Goal: Navigation & Orientation: Find specific page/section

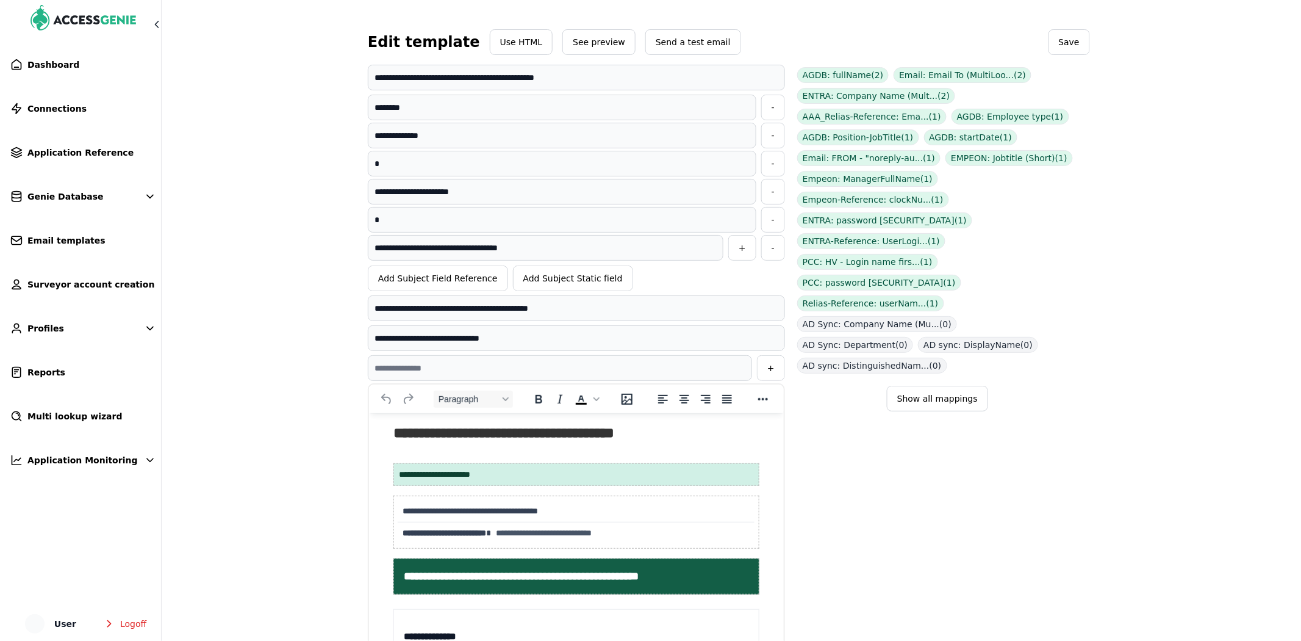
scroll to position [123, 0]
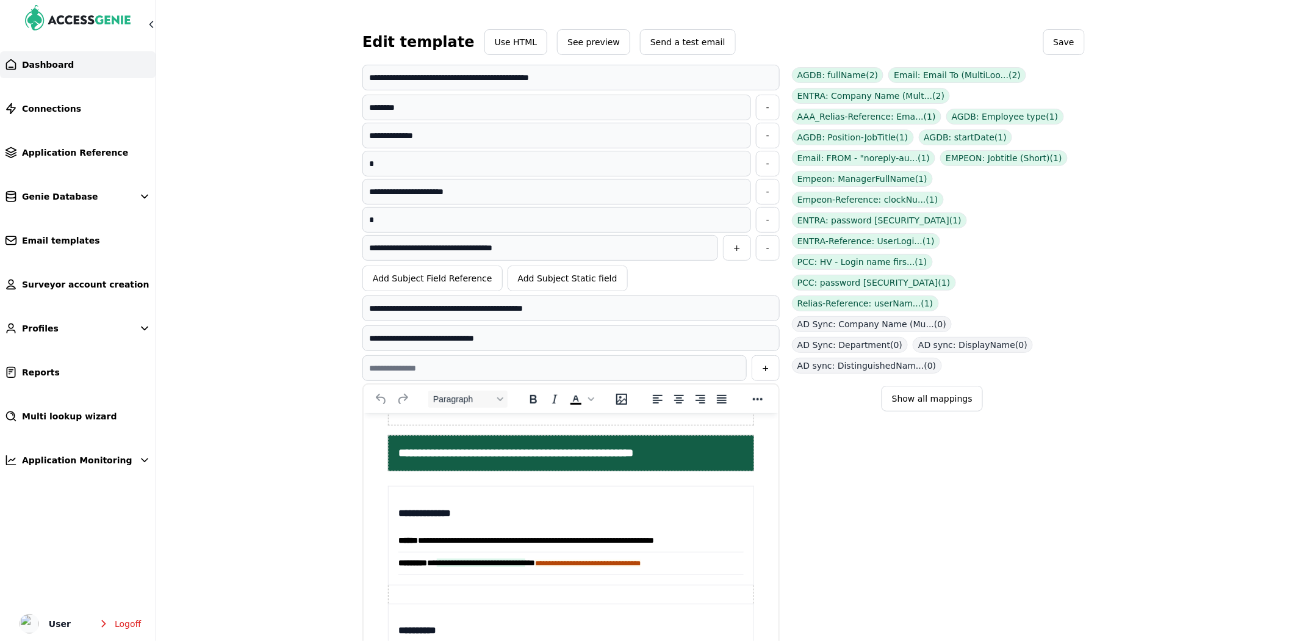
click at [26, 62] on span "Dashboard" at bounding box center [48, 65] width 52 height 12
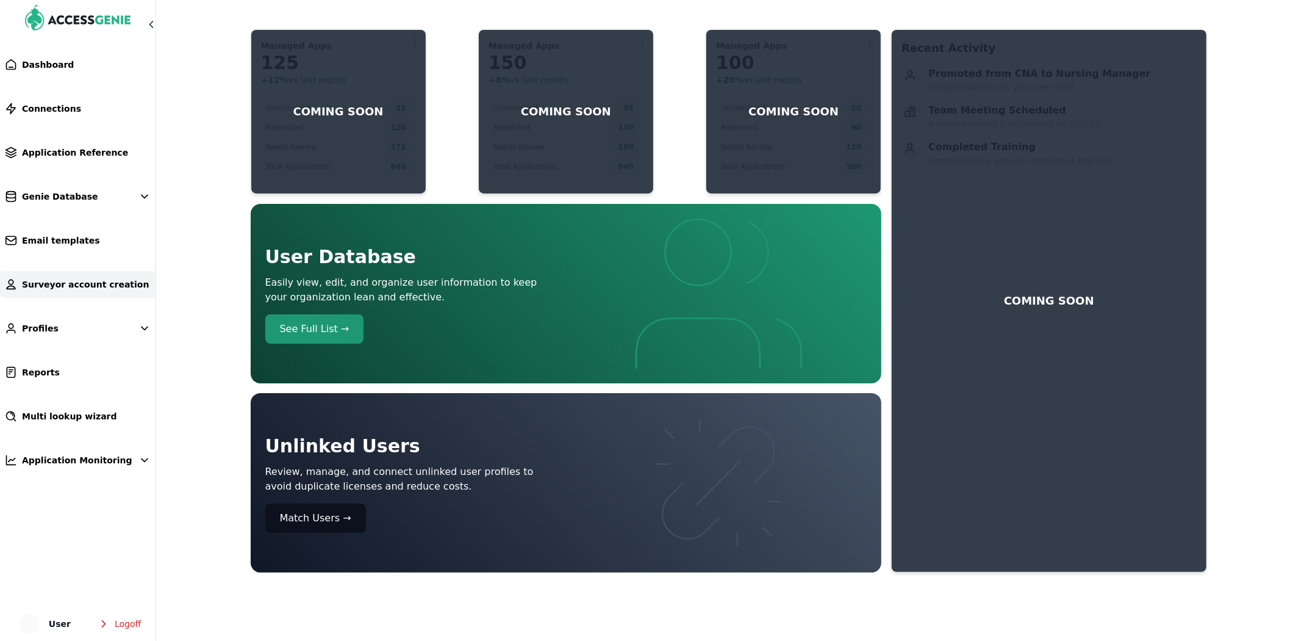
click at [62, 293] on link "Surveyor account creation" at bounding box center [78, 284] width 156 height 27
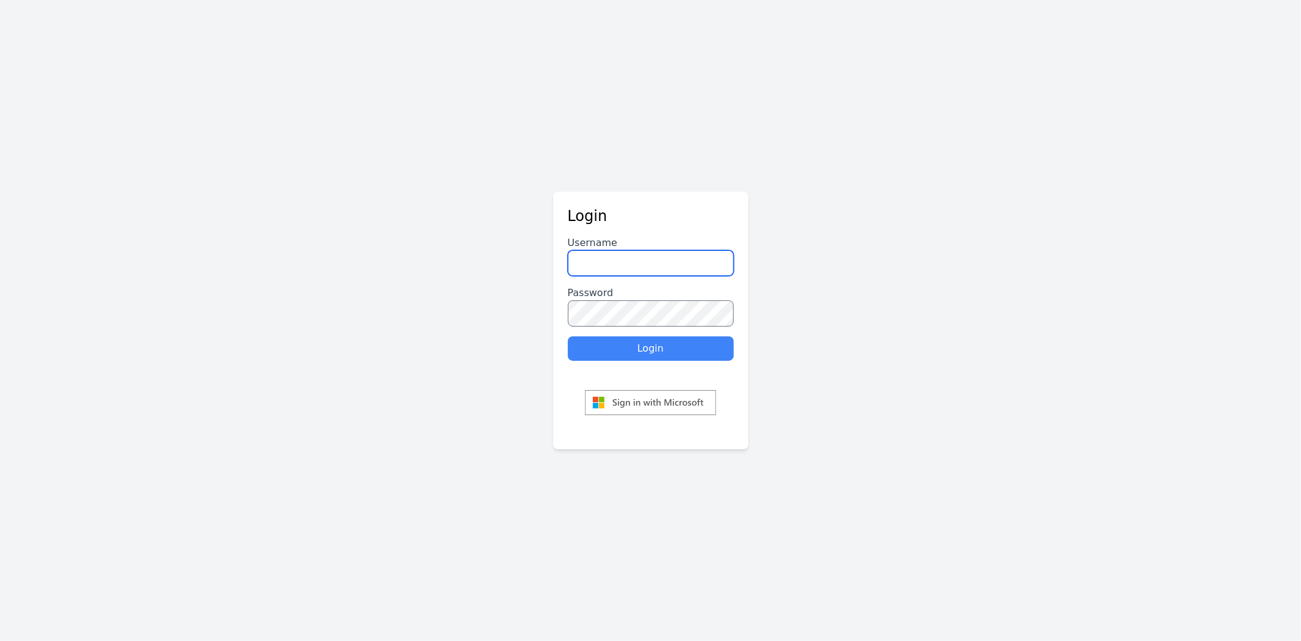
type input "********"
click at [611, 346] on button "Login" at bounding box center [651, 348] width 166 height 24
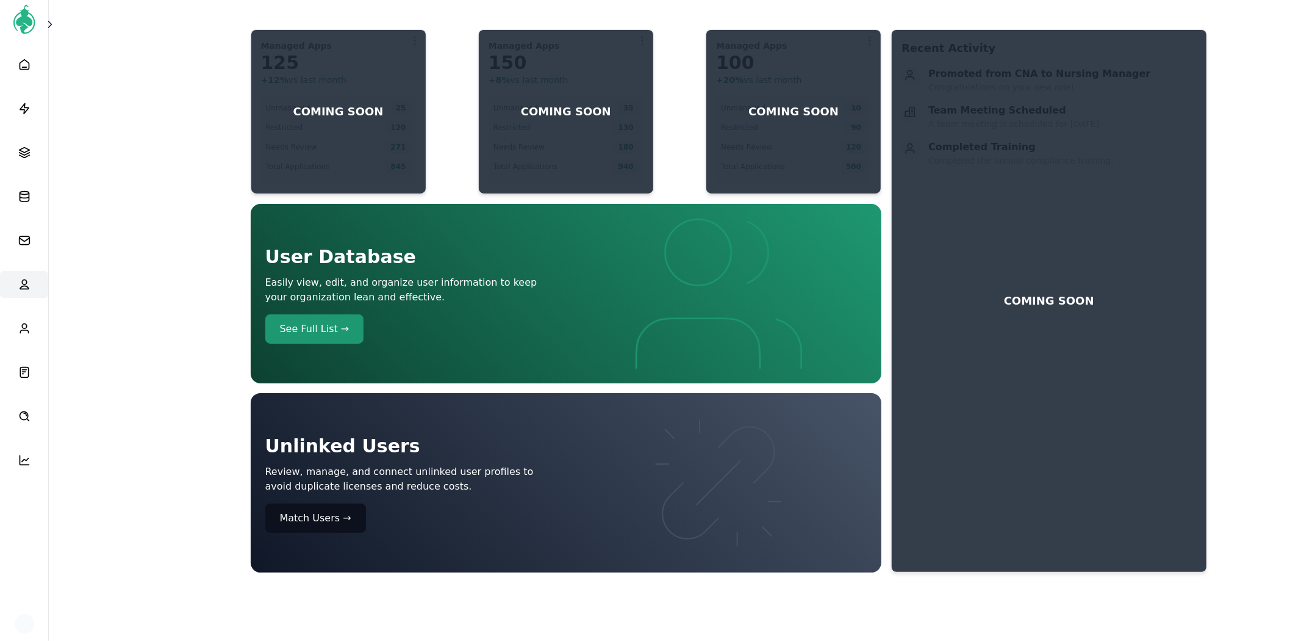
click at [28, 279] on icon at bounding box center [24, 284] width 12 height 12
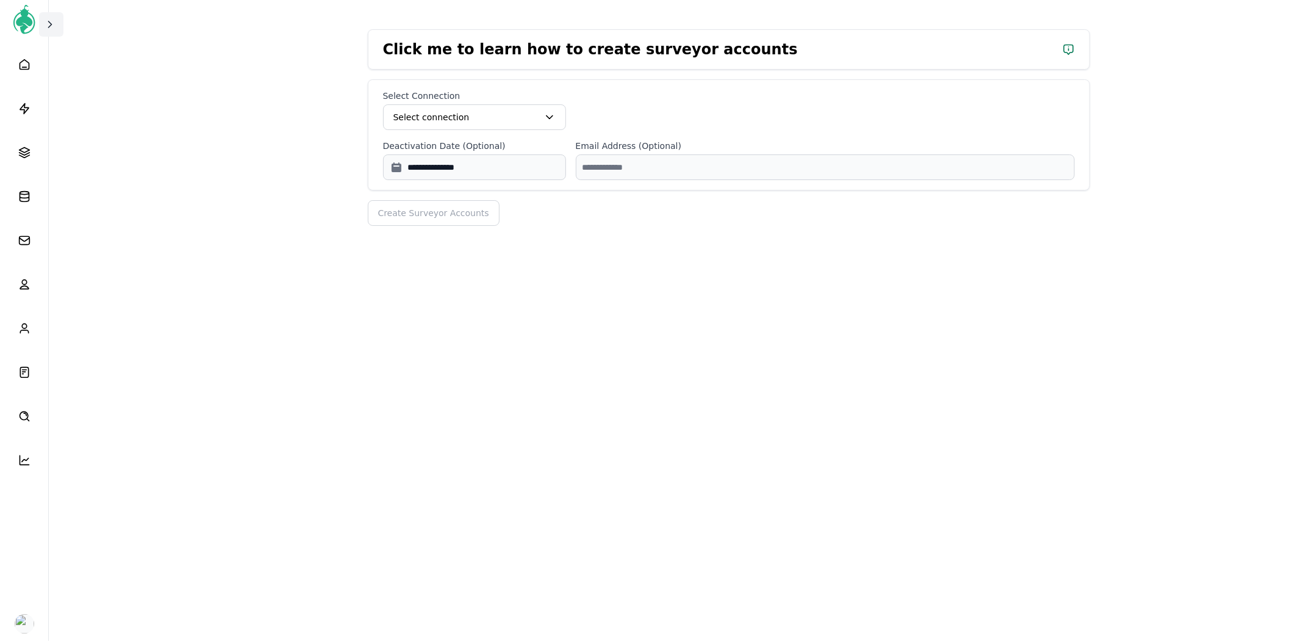
click at [55, 24] on icon at bounding box center [50, 24] width 12 height 12
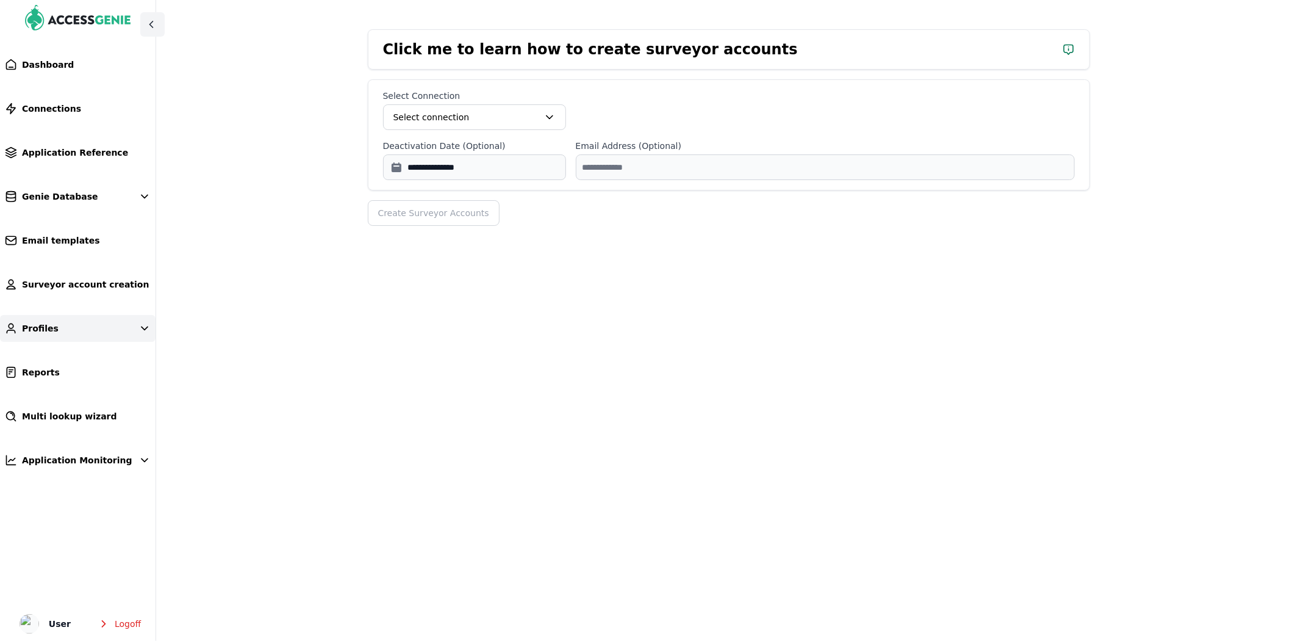
click at [52, 325] on link "Profiles" at bounding box center [78, 328] width 156 height 27
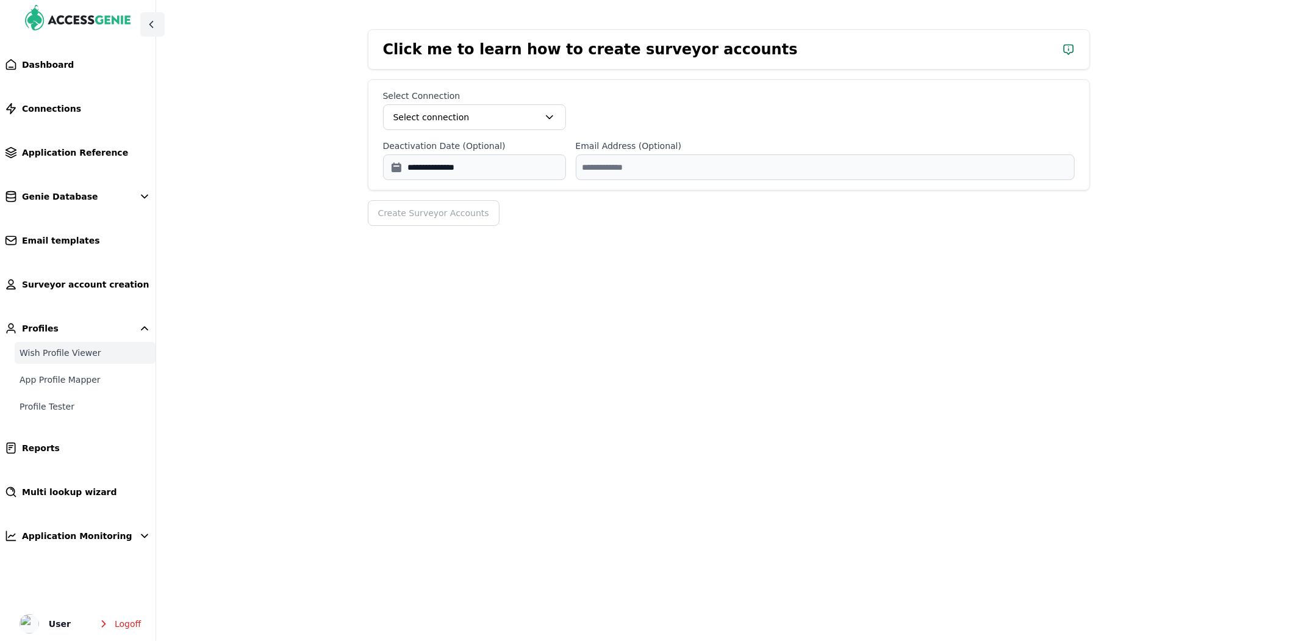
click at [57, 358] on link "Wish Profile Viewer" at bounding box center [85, 353] width 141 height 22
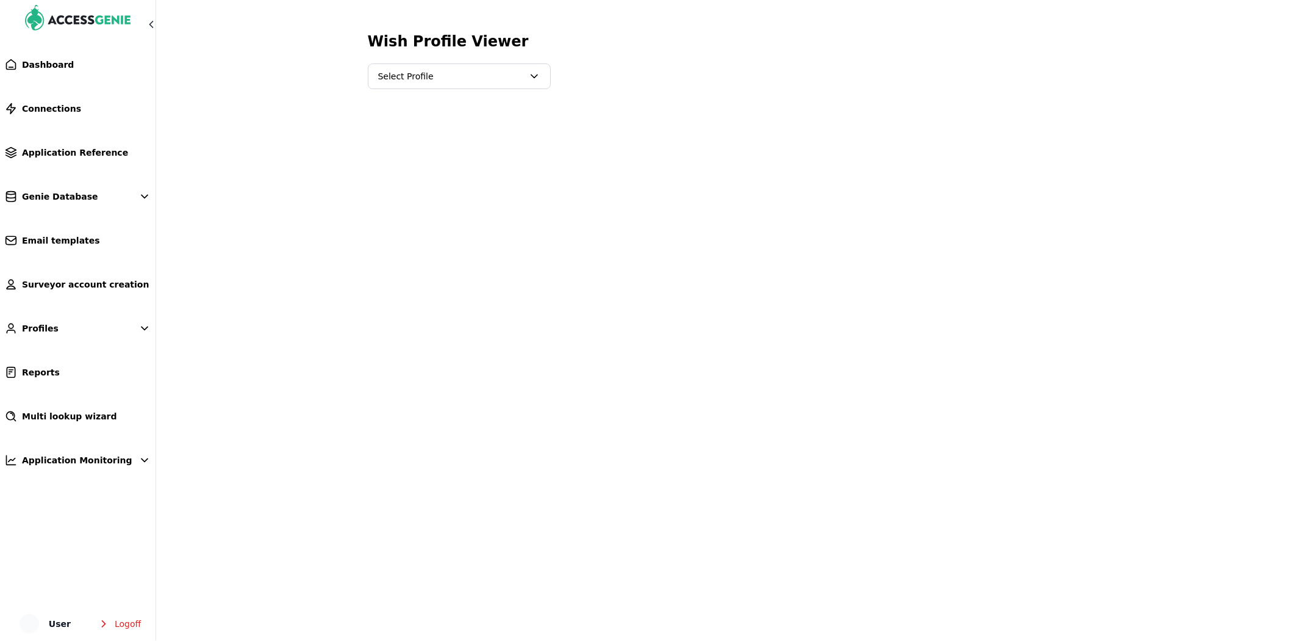
click at [448, 72] on span "Select Profile" at bounding box center [450, 76] width 145 height 12
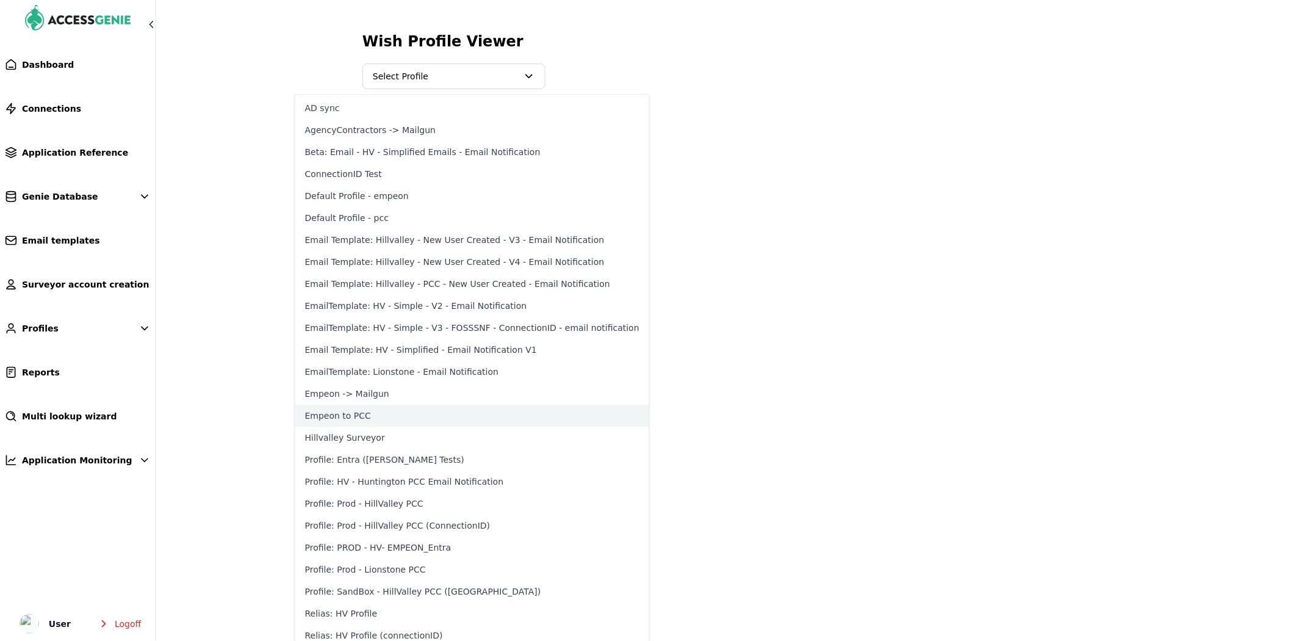
click at [360, 410] on button "Empeon to PCC" at bounding box center [472, 415] width 354 height 22
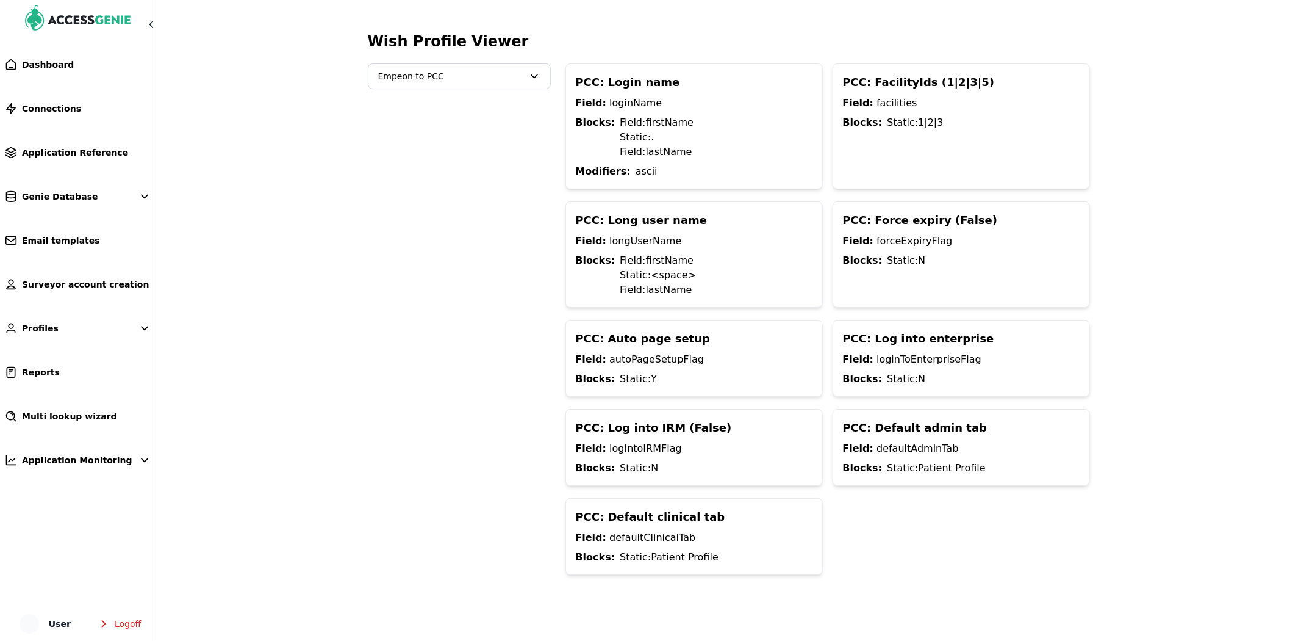
click at [77, 126] on ul "Dashboard Connections Application Reference Genie Database Email templates Surv…" at bounding box center [78, 345] width 156 height 589
click at [79, 124] on ul "Dashboard Connections Application Reference Genie Database Email templates Surv…" at bounding box center [78, 345] width 156 height 589
click at [92, 106] on link "Connections" at bounding box center [78, 108] width 156 height 27
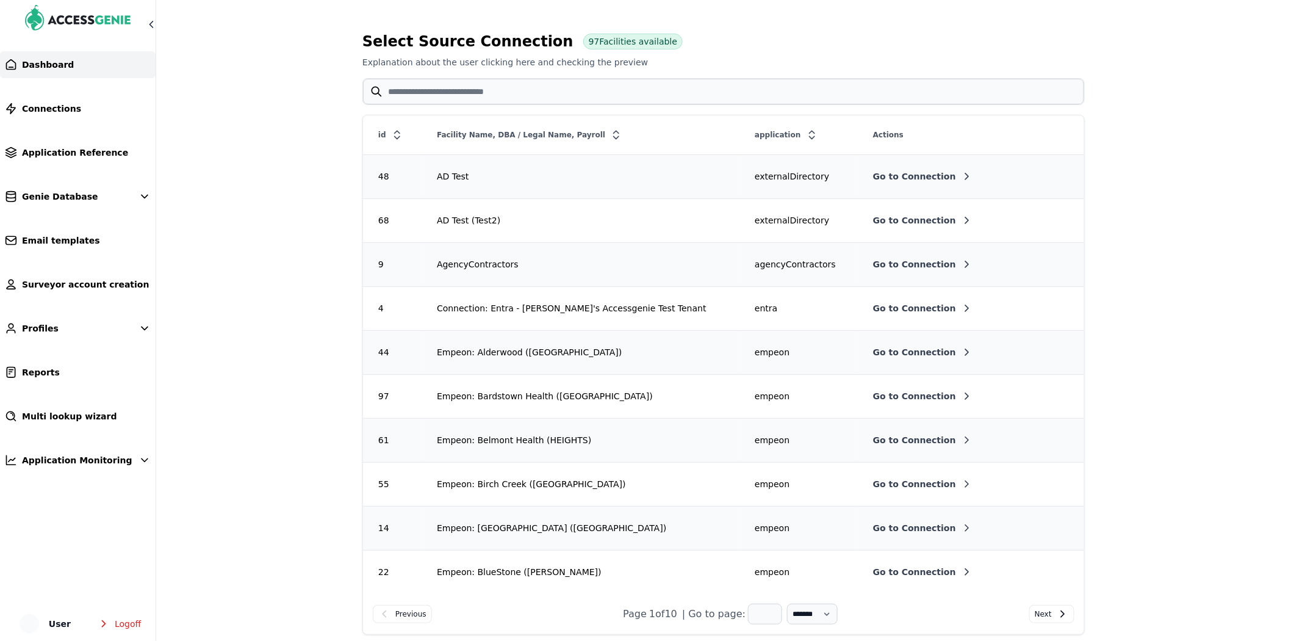
click at [61, 62] on span "Dashboard" at bounding box center [48, 65] width 52 height 12
